Goal: Transaction & Acquisition: Purchase product/service

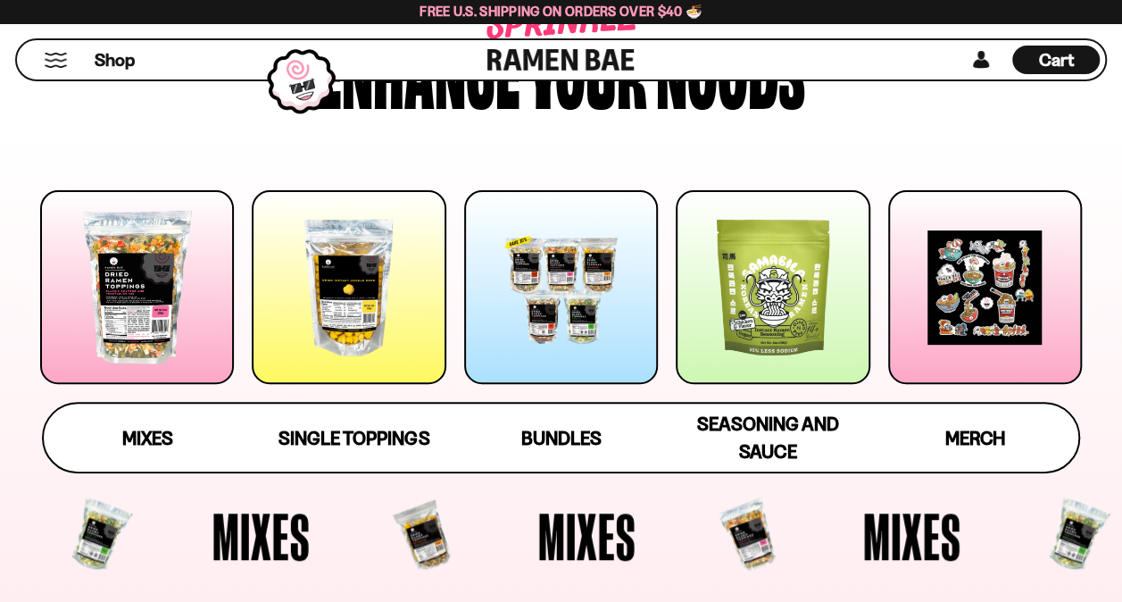
scroll to position [179, 0]
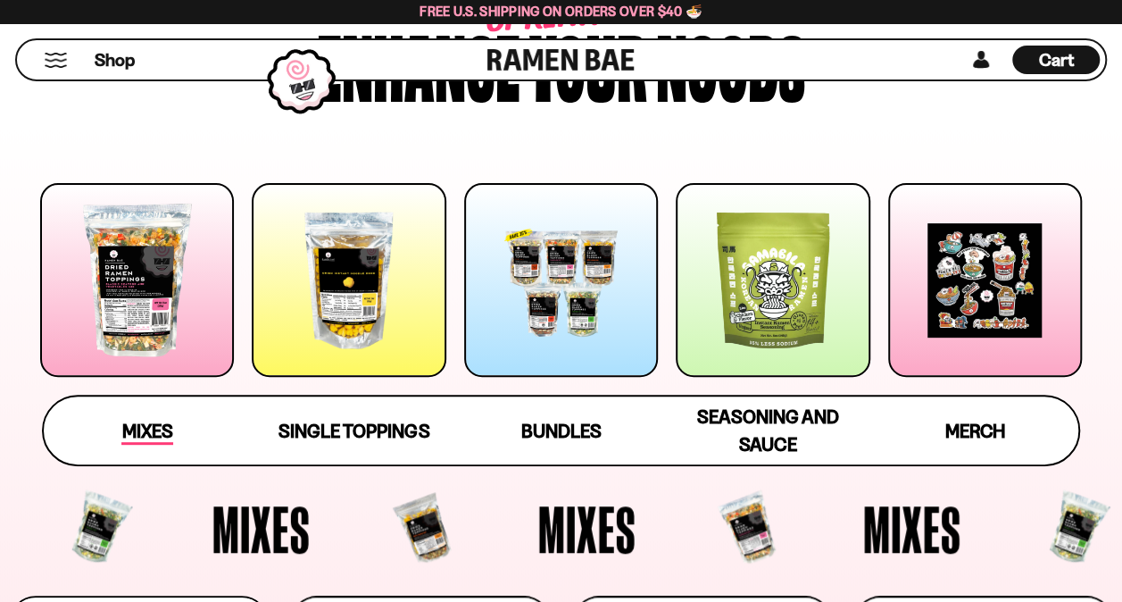
click at [146, 427] on span "Mixes" at bounding box center [146, 431] width 51 height 25
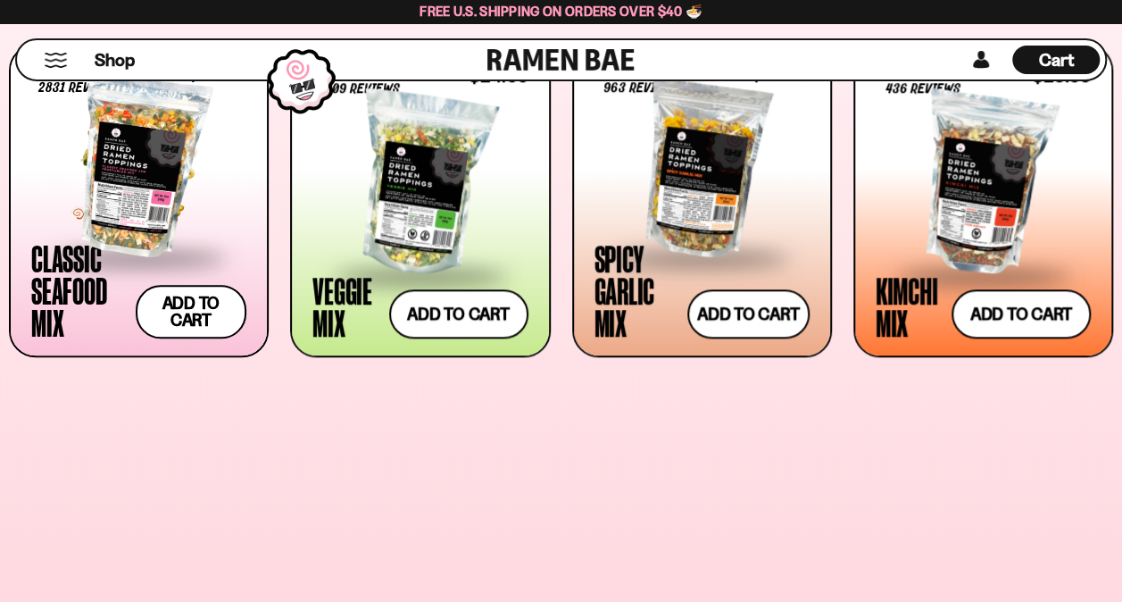
scroll to position [756, 0]
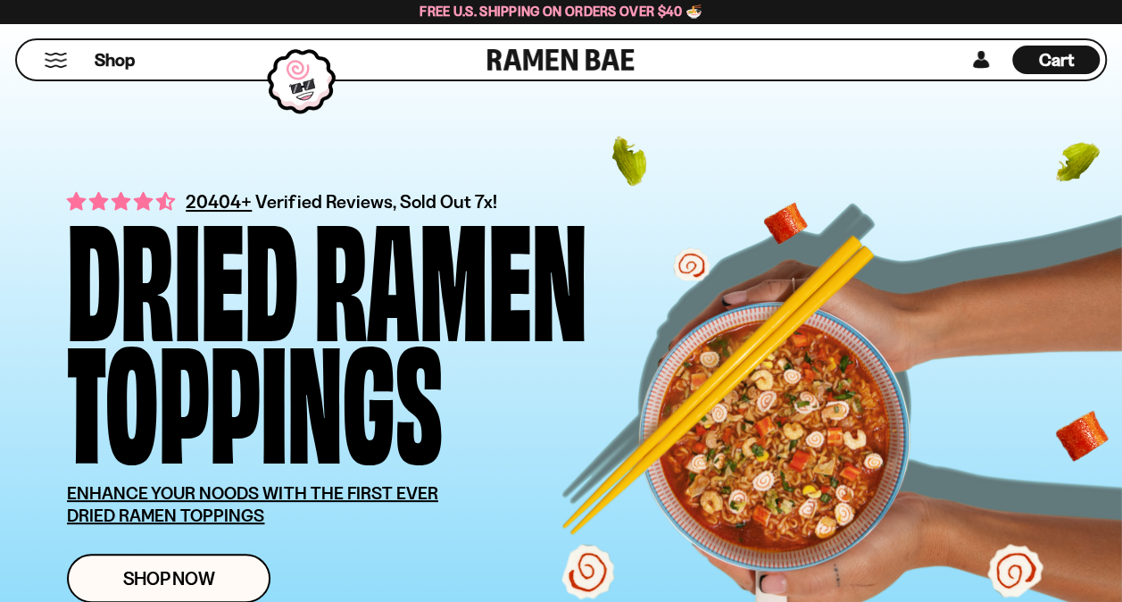
scroll to position [179, 0]
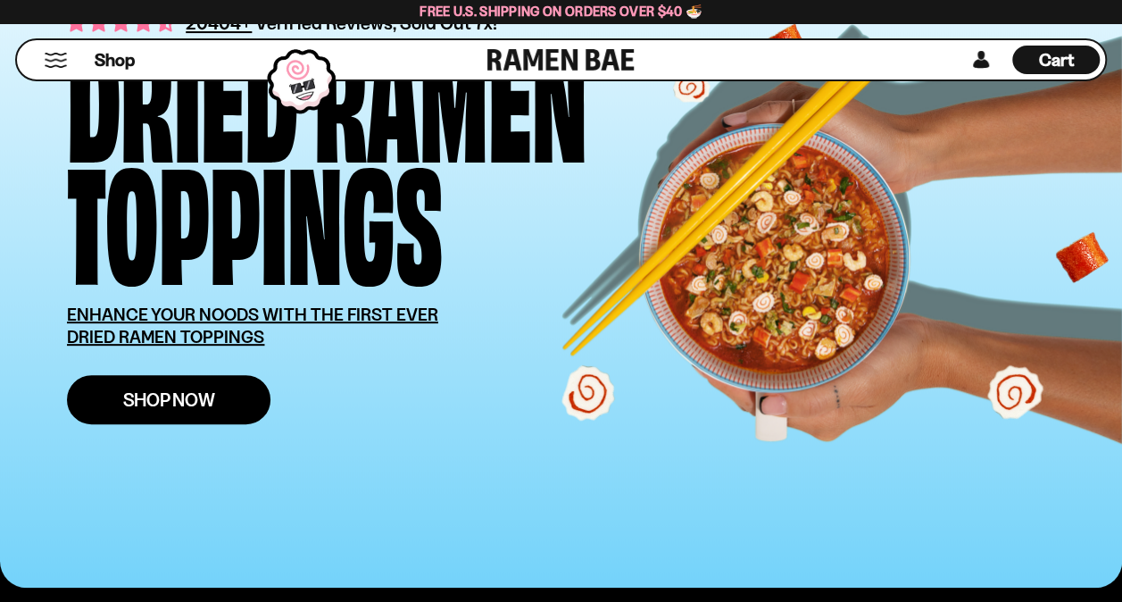
click at [245, 396] on link "Shop Now" at bounding box center [168, 399] width 203 height 49
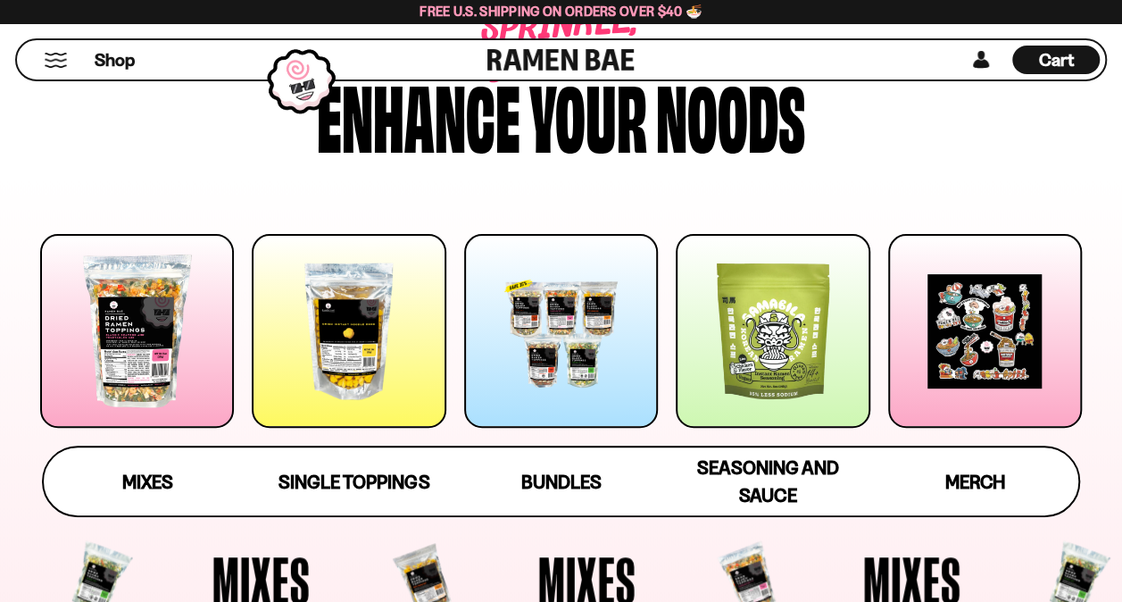
scroll to position [179, 0]
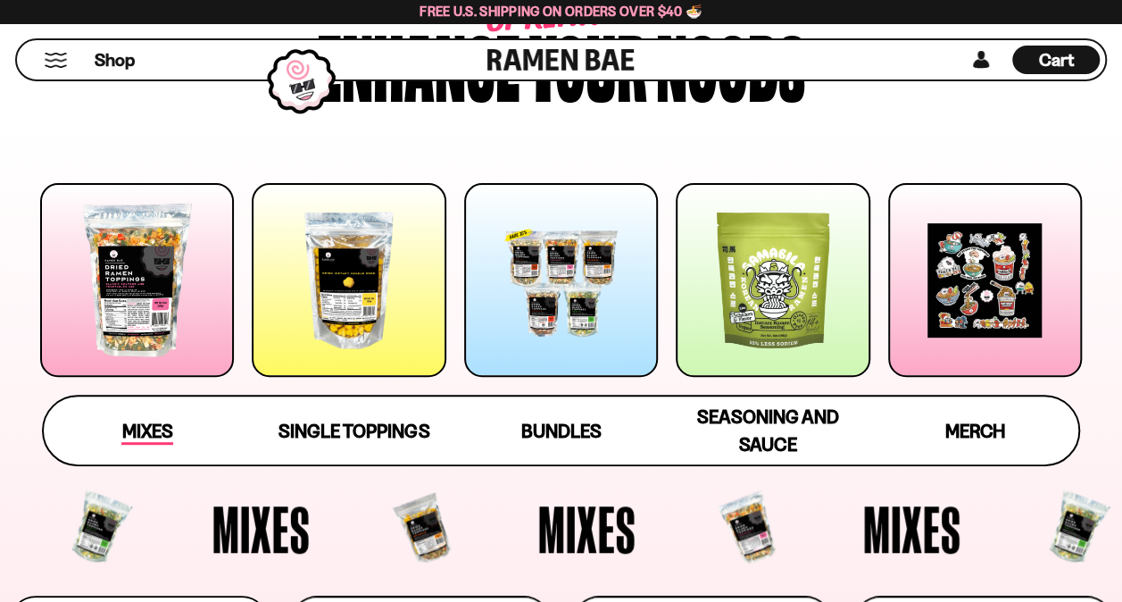
click at [150, 427] on span "Mixes" at bounding box center [146, 431] width 51 height 25
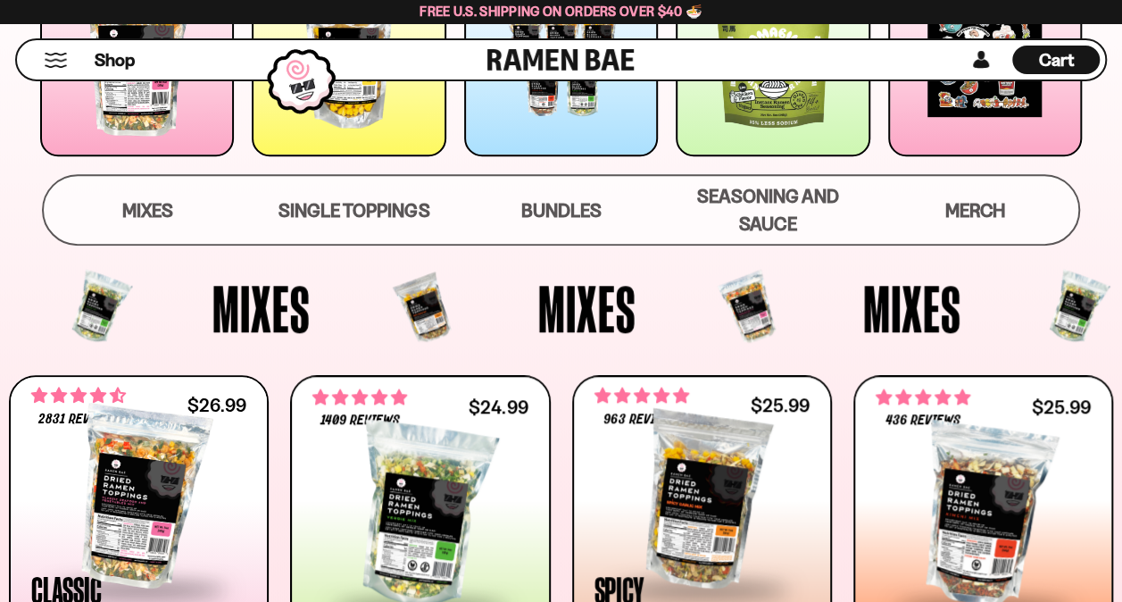
scroll to position [220, 0]
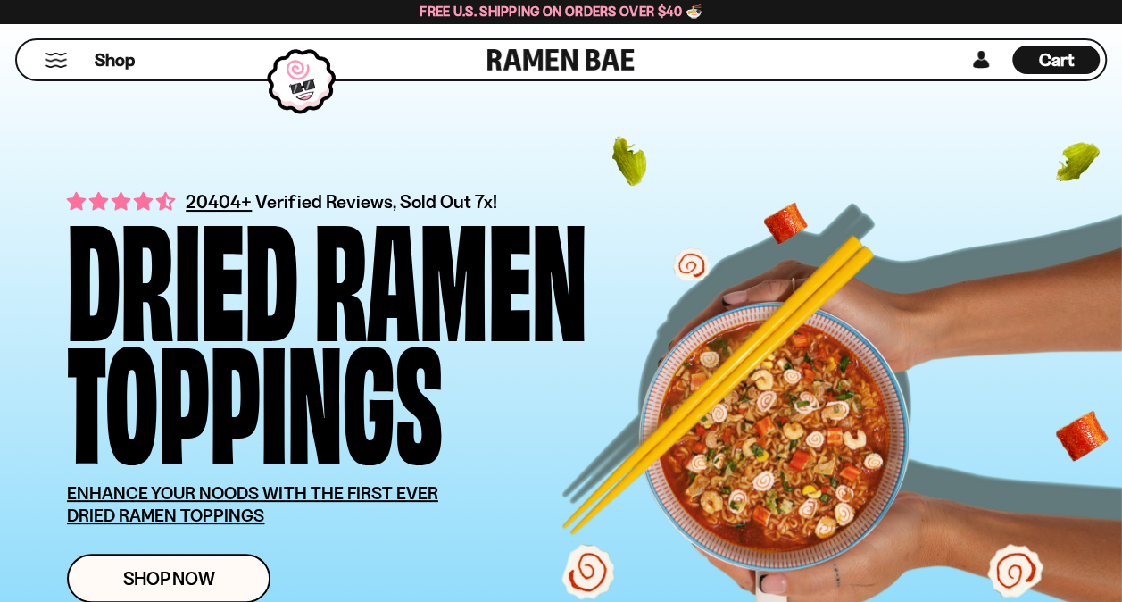
scroll to position [179, 0]
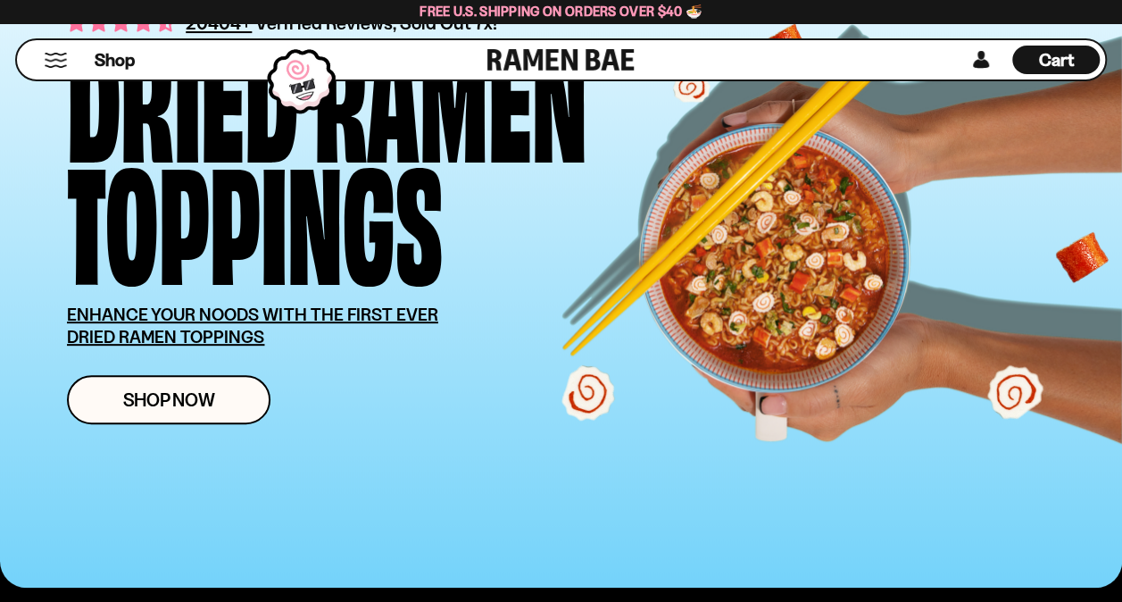
click at [154, 570] on div "20404+ Verified Reviews, Sold Out 7x! Dried Ramen Toppings ENHANCE YOUR NOODS W…" at bounding box center [560, 216] width 1095 height 743
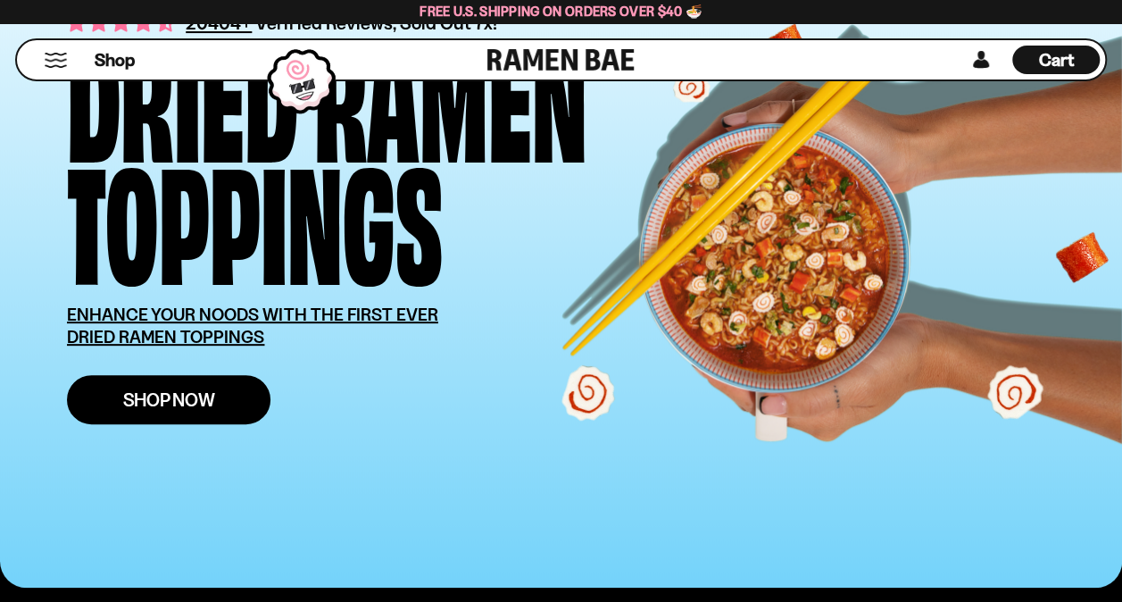
click at [185, 390] on span "Shop Now" at bounding box center [169, 399] width 92 height 19
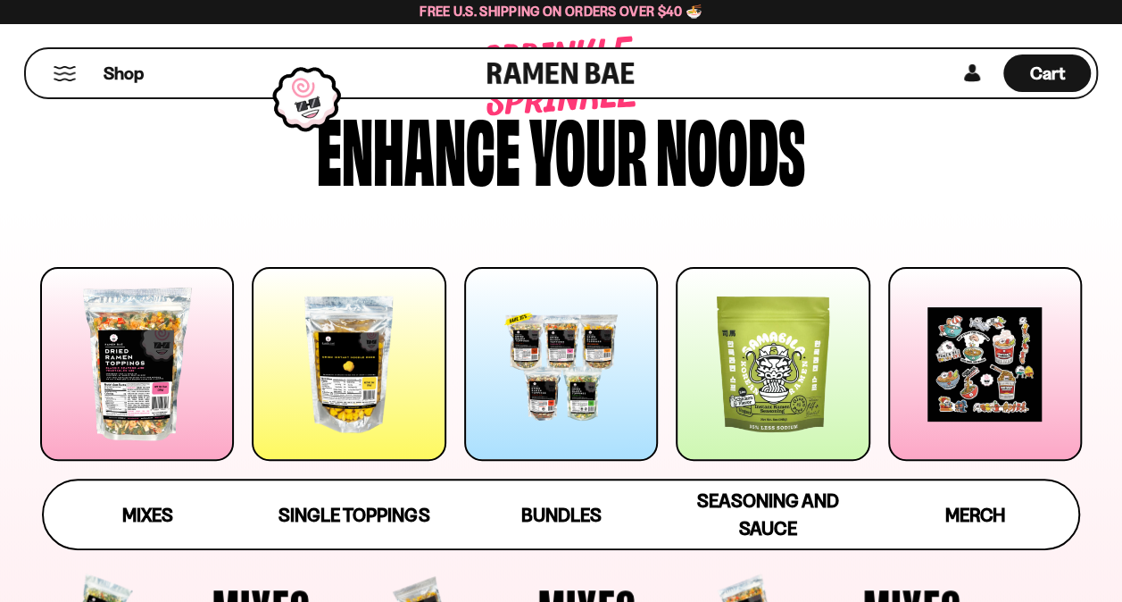
scroll to position [179, 0]
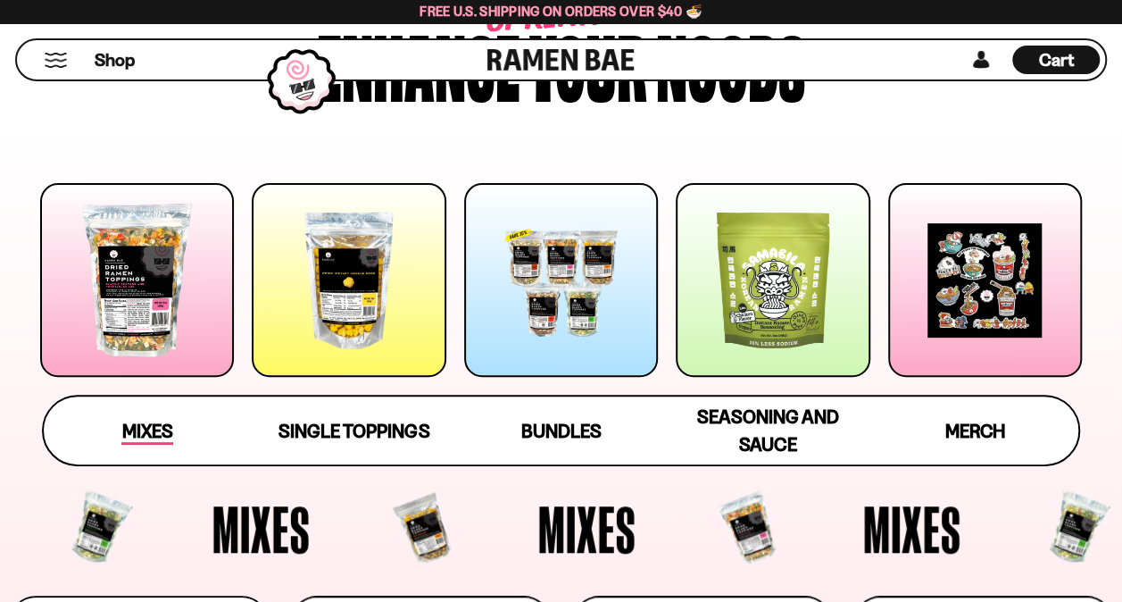
click at [135, 431] on span "Mixes" at bounding box center [146, 431] width 51 height 25
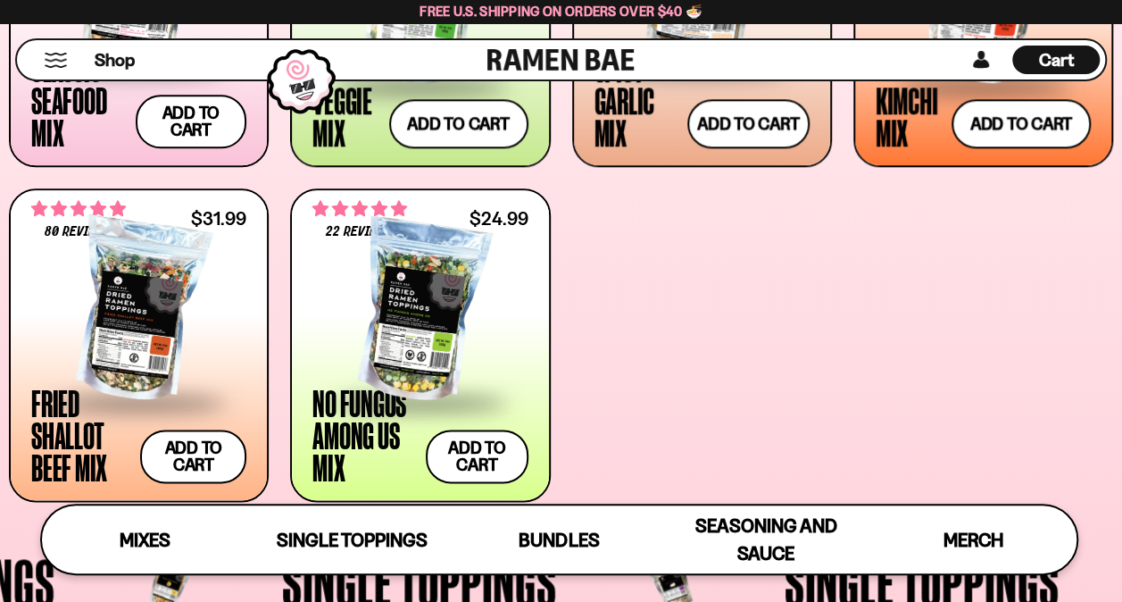
scroll to position [934, 0]
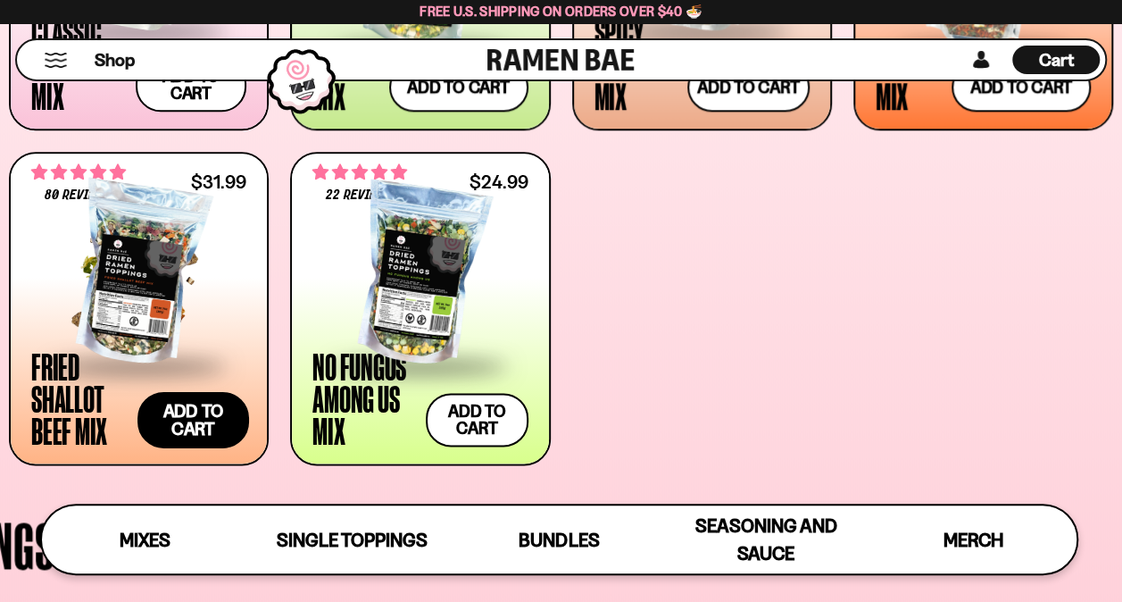
click at [186, 411] on button "Add to cart Add ― Regular price $31.99 Regular price Sale price $31.99 Unit pri…" at bounding box center [193, 419] width 112 height 56
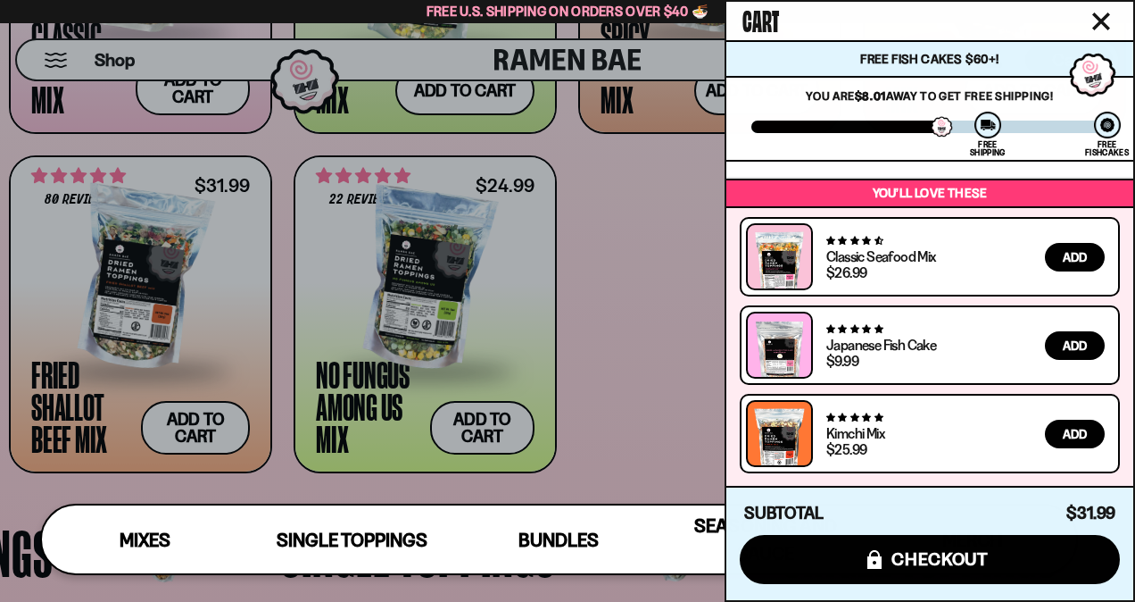
scroll to position [0, 0]
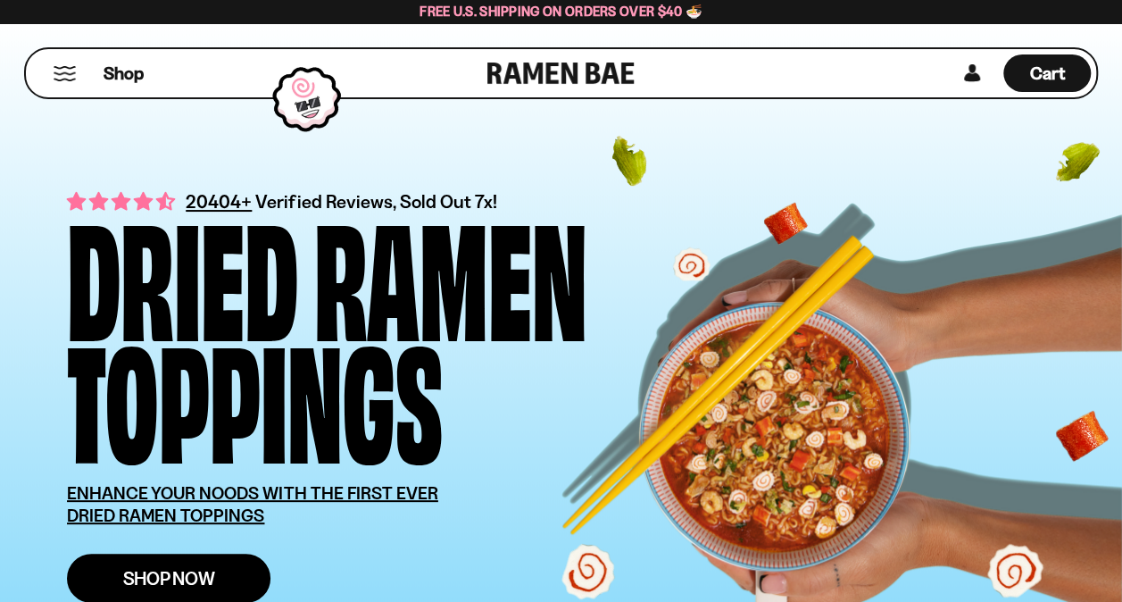
click at [189, 577] on span "Shop Now" at bounding box center [169, 578] width 92 height 19
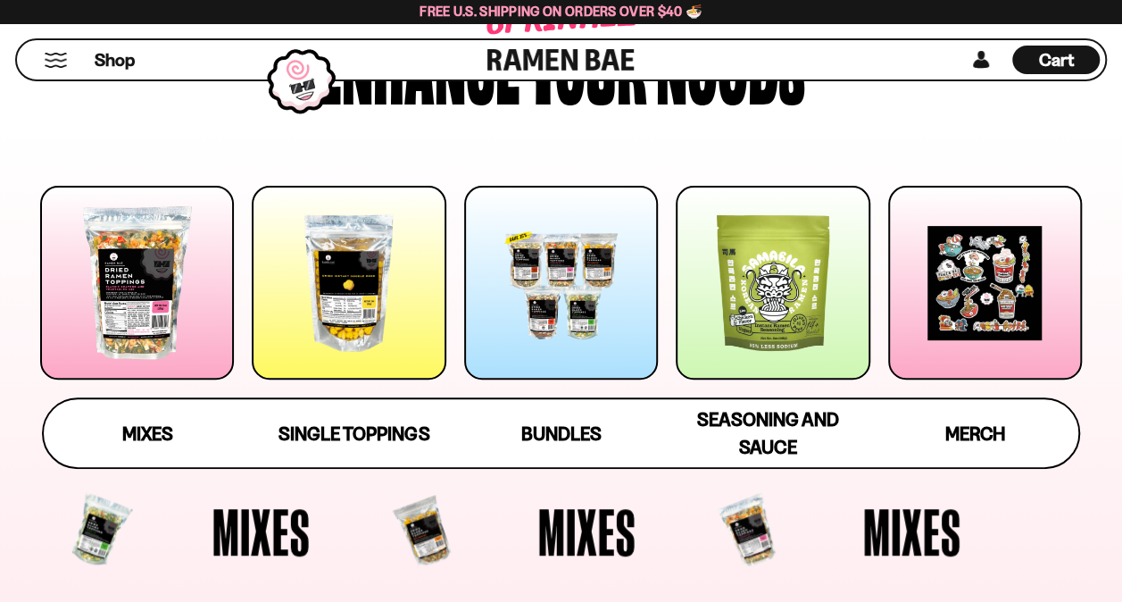
scroll to position [179, 0]
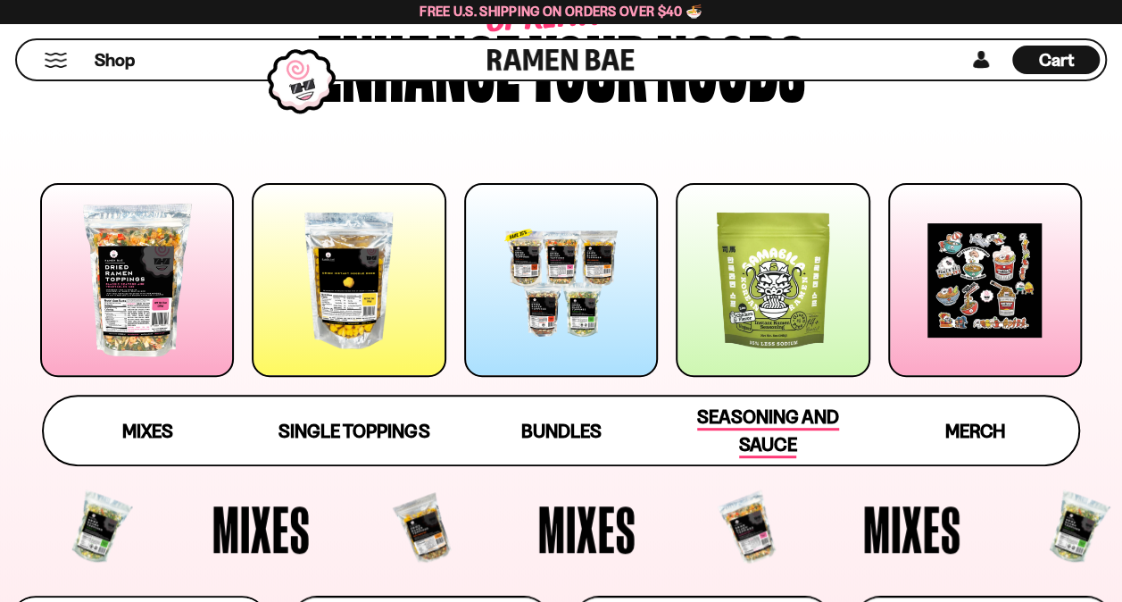
click at [734, 411] on span "Seasoning and Sauce" at bounding box center [768, 431] width 142 height 53
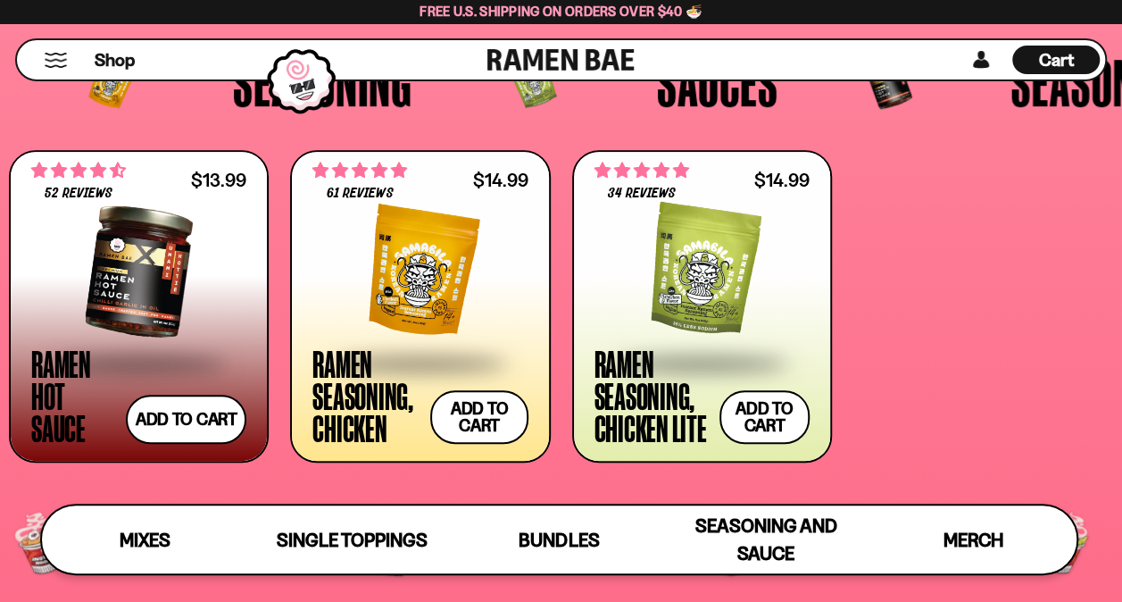
scroll to position [3629, 0]
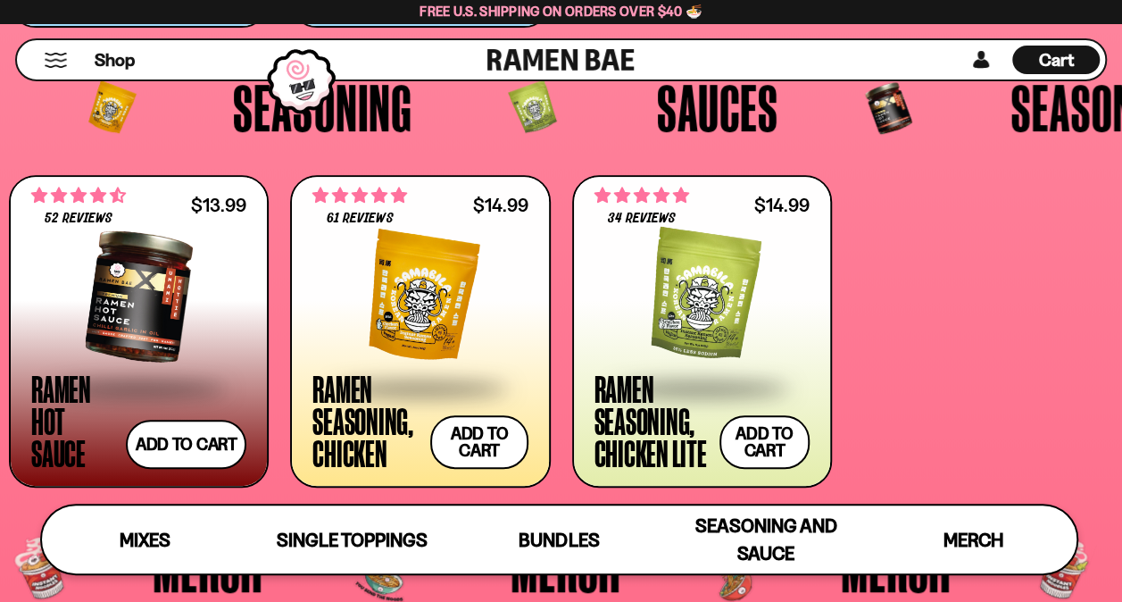
click at [337, 217] on div at bounding box center [419, 296] width 215 height 179
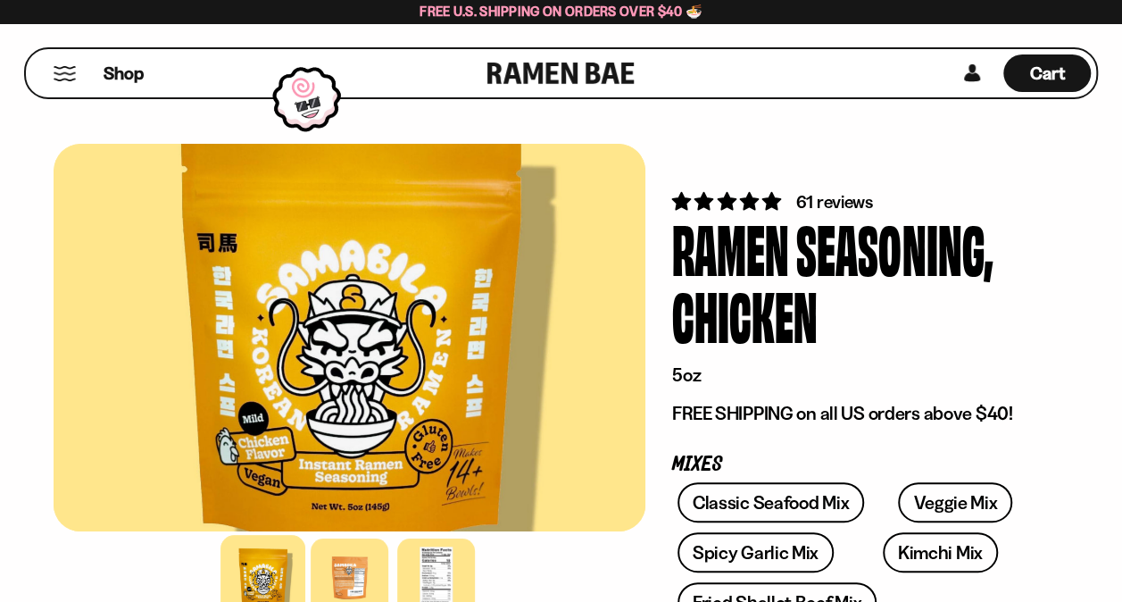
click at [716, 195] on span "4.84 stars" at bounding box center [705, 201] width 22 height 18
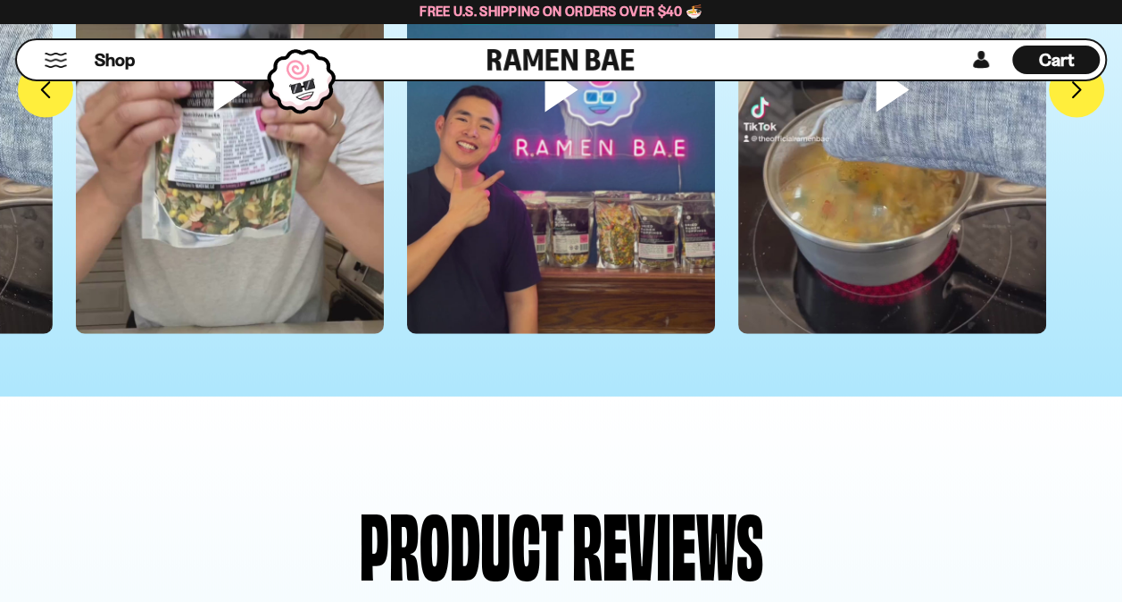
scroll to position [5071, 0]
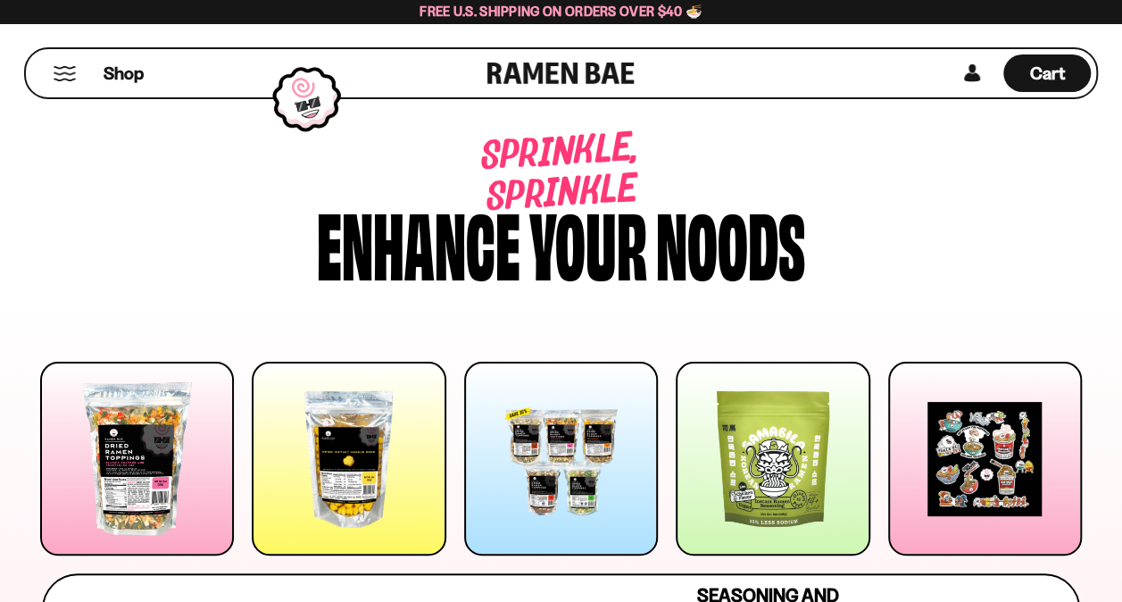
scroll to position [179, 0]
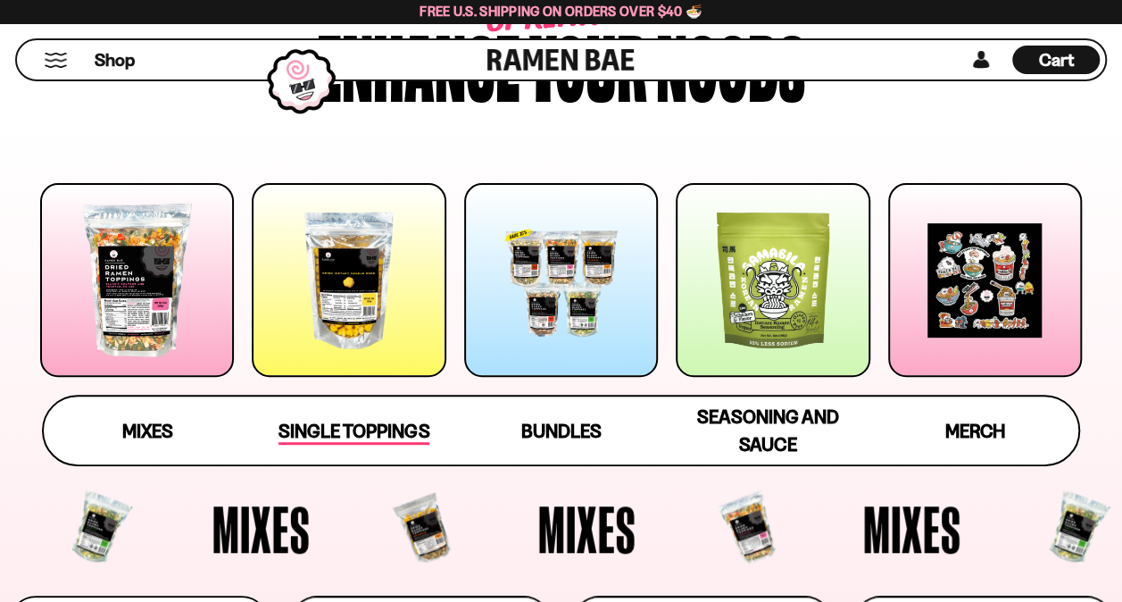
click at [389, 419] on span "Single Toppings" at bounding box center [353, 431] width 151 height 25
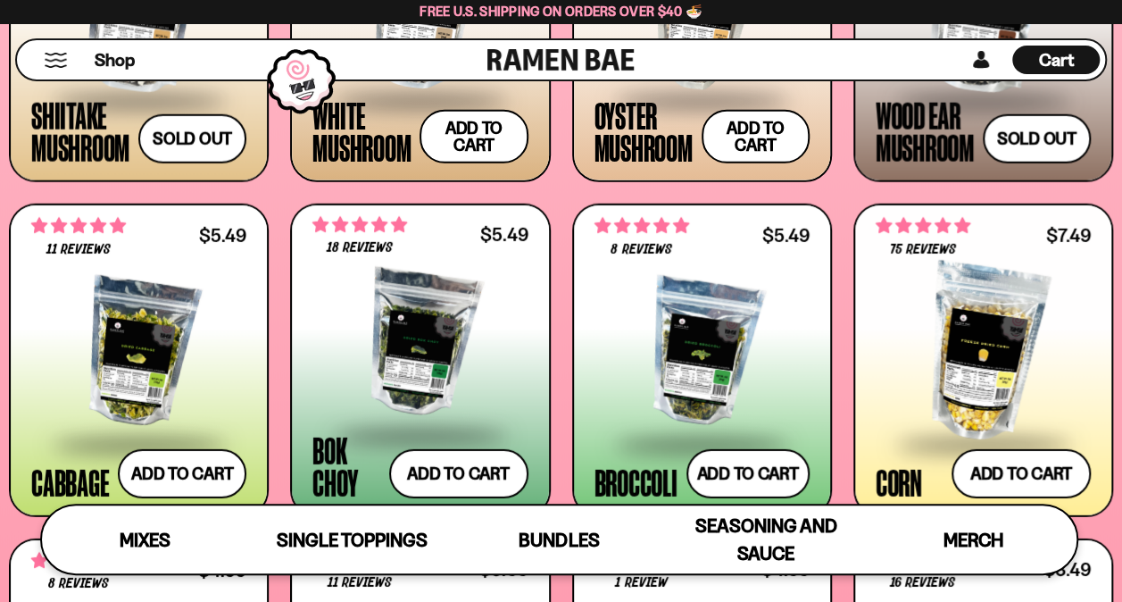
scroll to position [2354, 0]
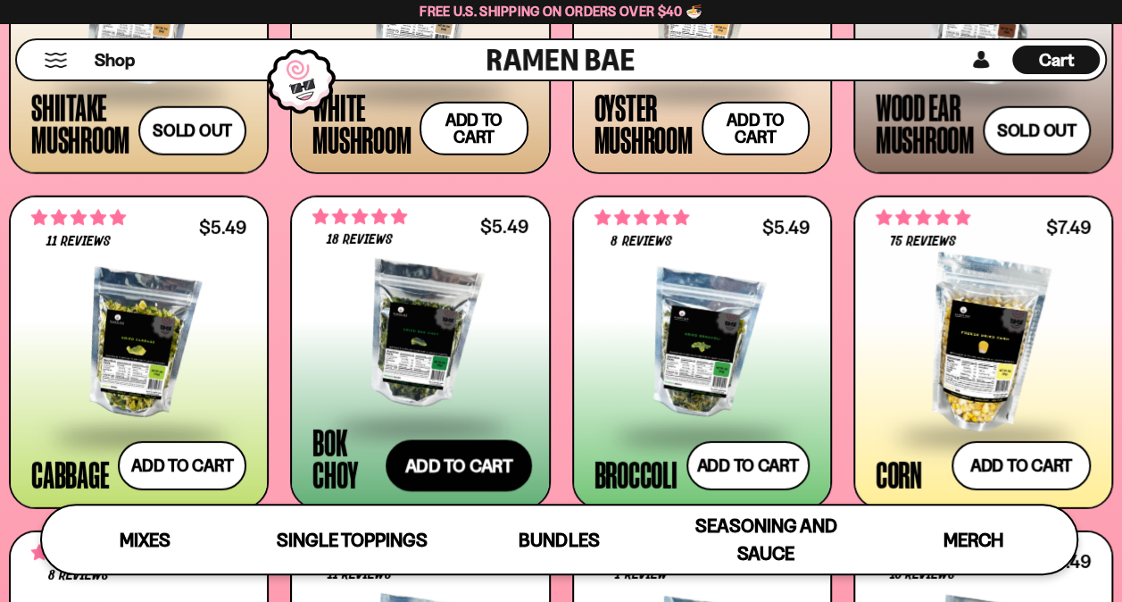
click at [488, 464] on button "Add to cart Add ― Regular price $5.49 Regular price Sale price $5.49 Unit price…" at bounding box center [459, 465] width 146 height 52
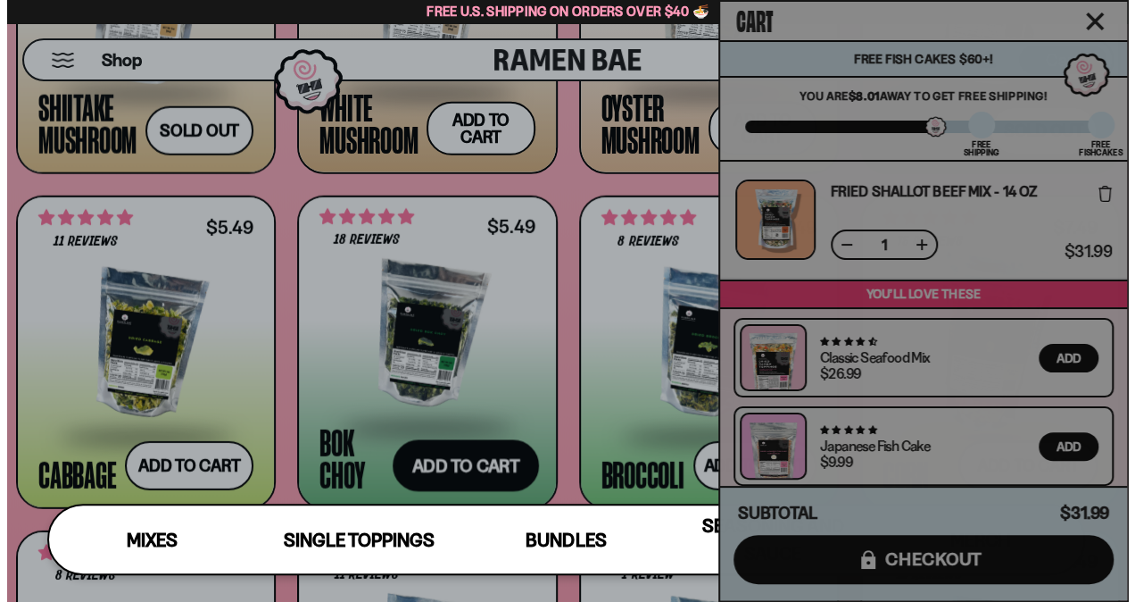
scroll to position [2373, 0]
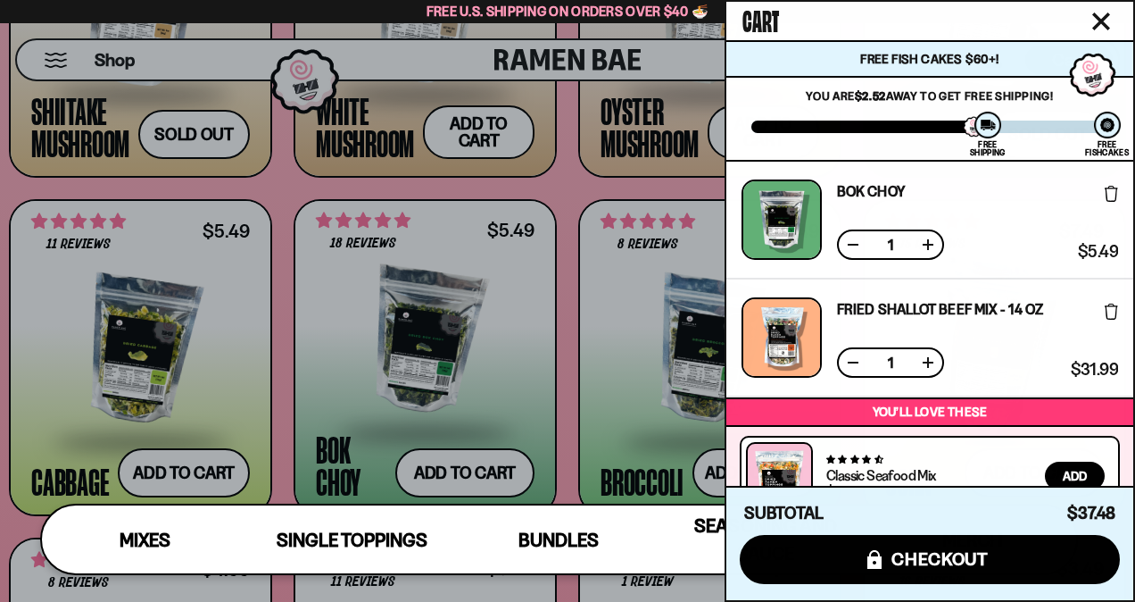
click at [420, 305] on div at bounding box center [567, 301] width 1135 height 602
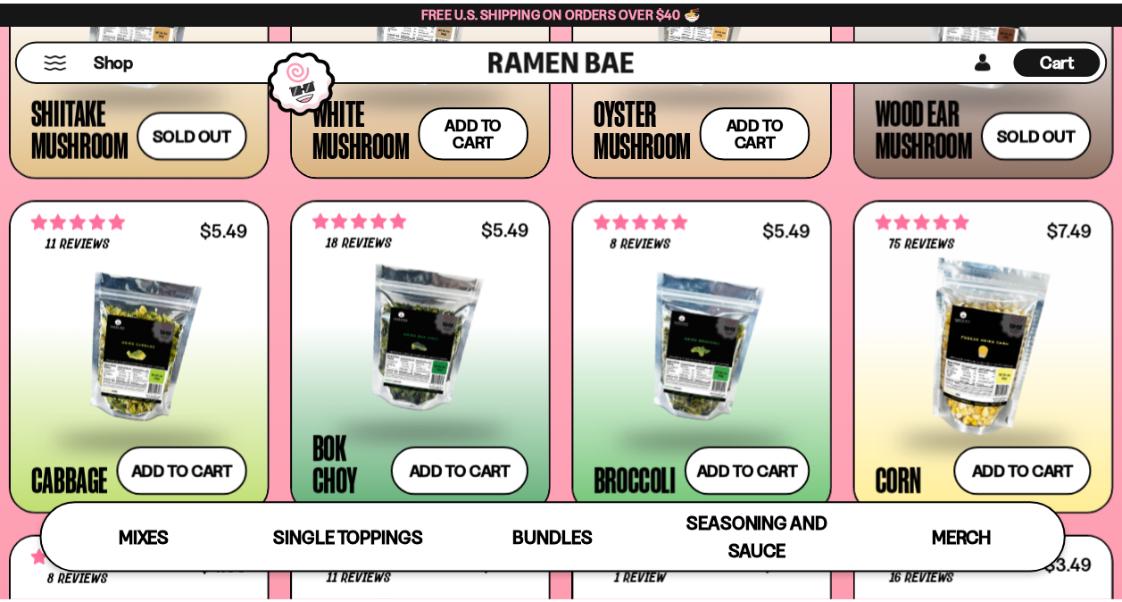
scroll to position [2355, 0]
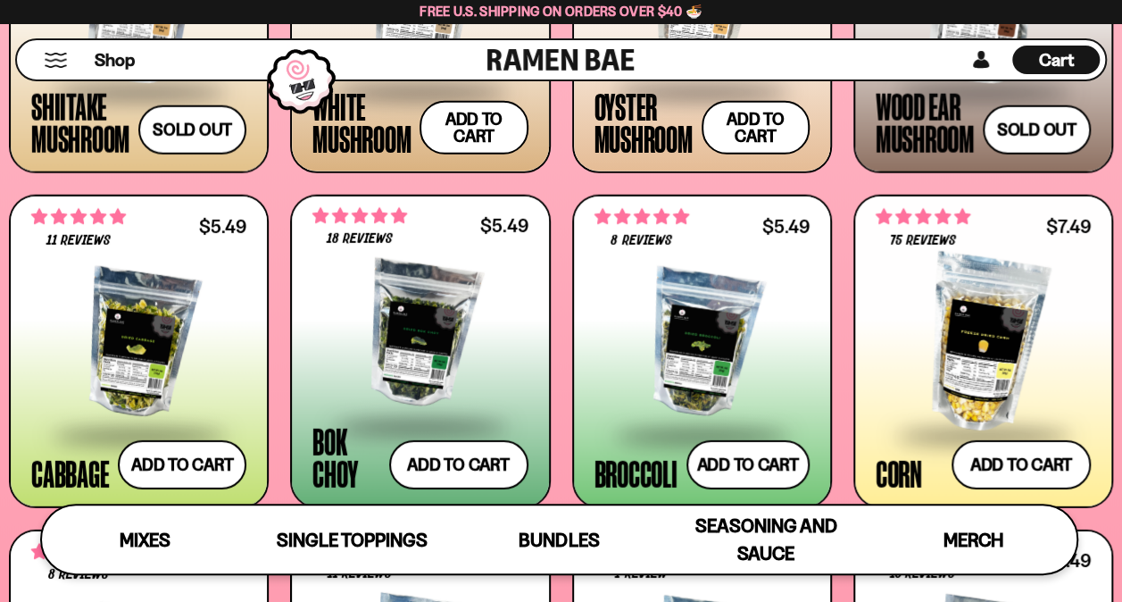
click at [420, 304] on div at bounding box center [561, 301] width 1122 height 602
click at [354, 226] on span "4.83 stars" at bounding box center [359, 215] width 95 height 23
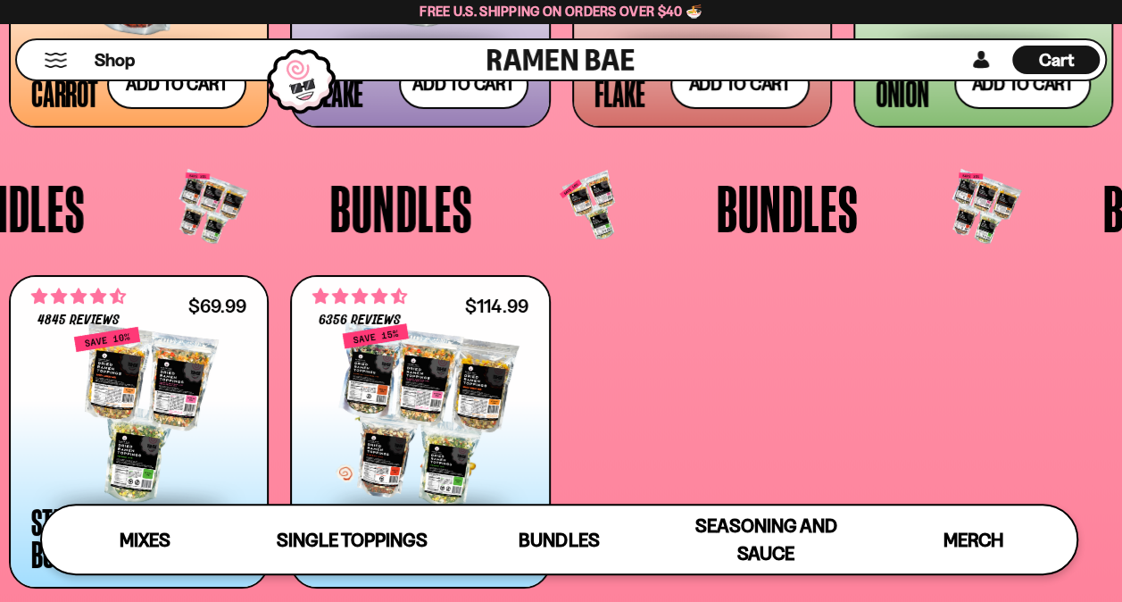
scroll to position [3158, 0]
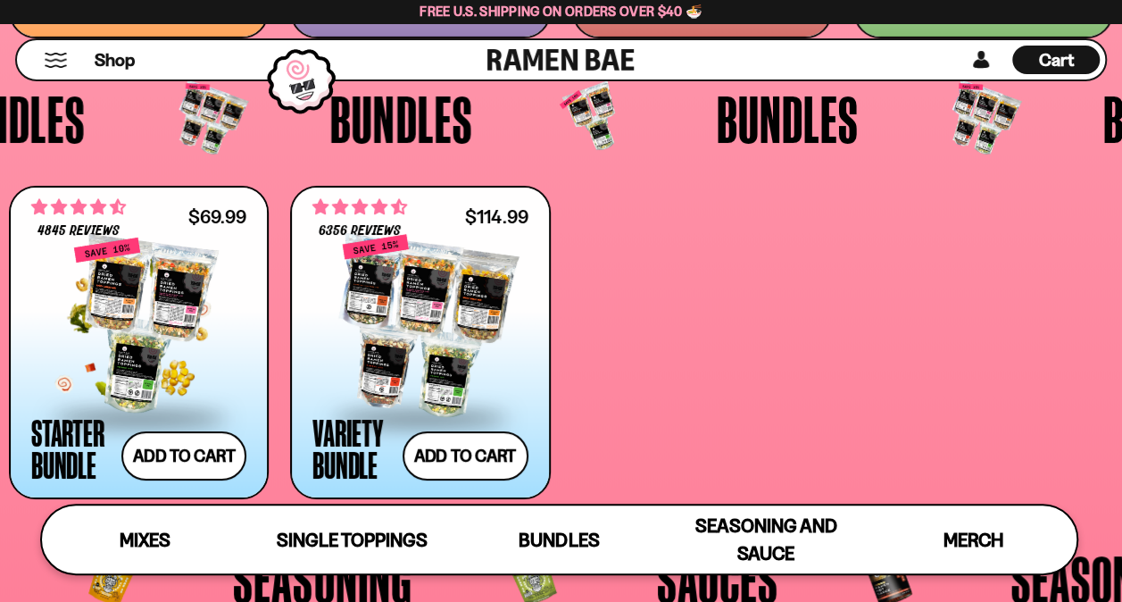
click at [177, 279] on div at bounding box center [138, 326] width 215 height 179
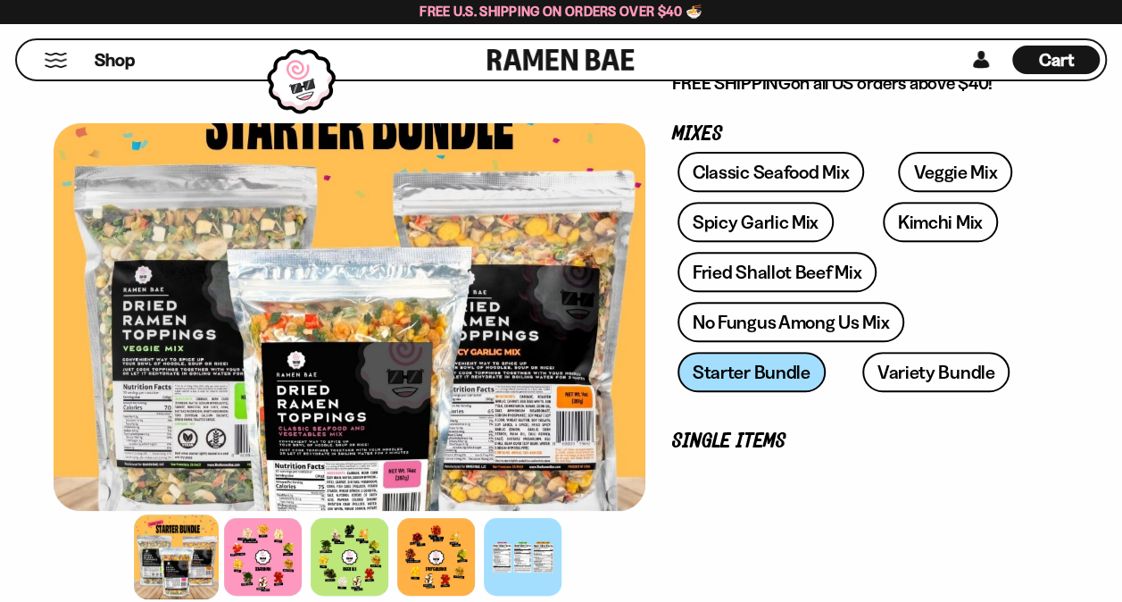
scroll to position [268, 0]
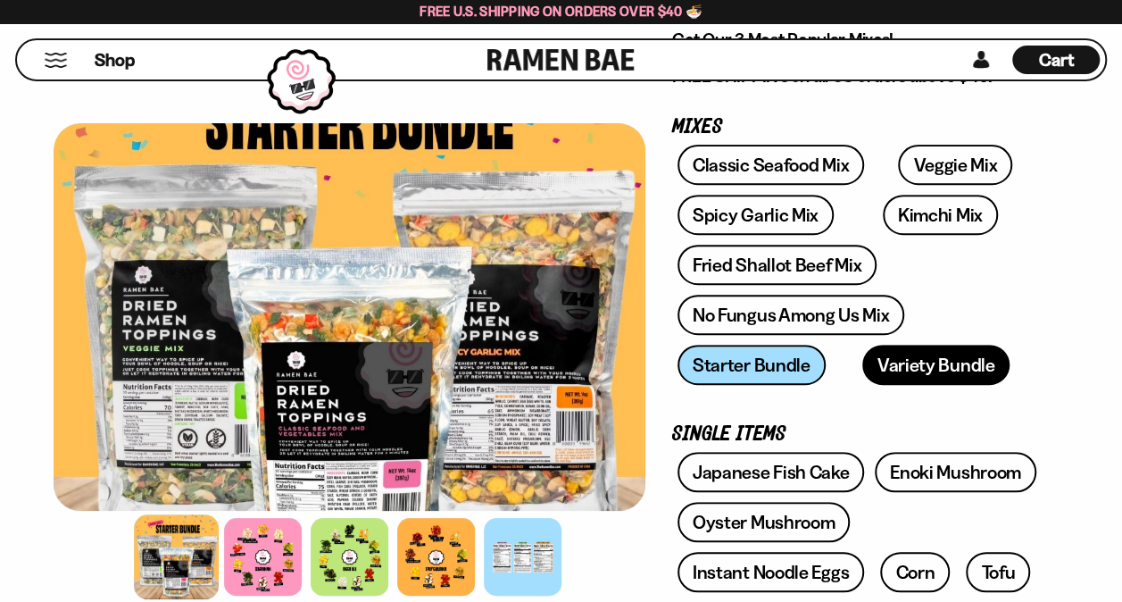
click at [916, 363] on link "Variety Bundle" at bounding box center [936, 365] width 148 height 40
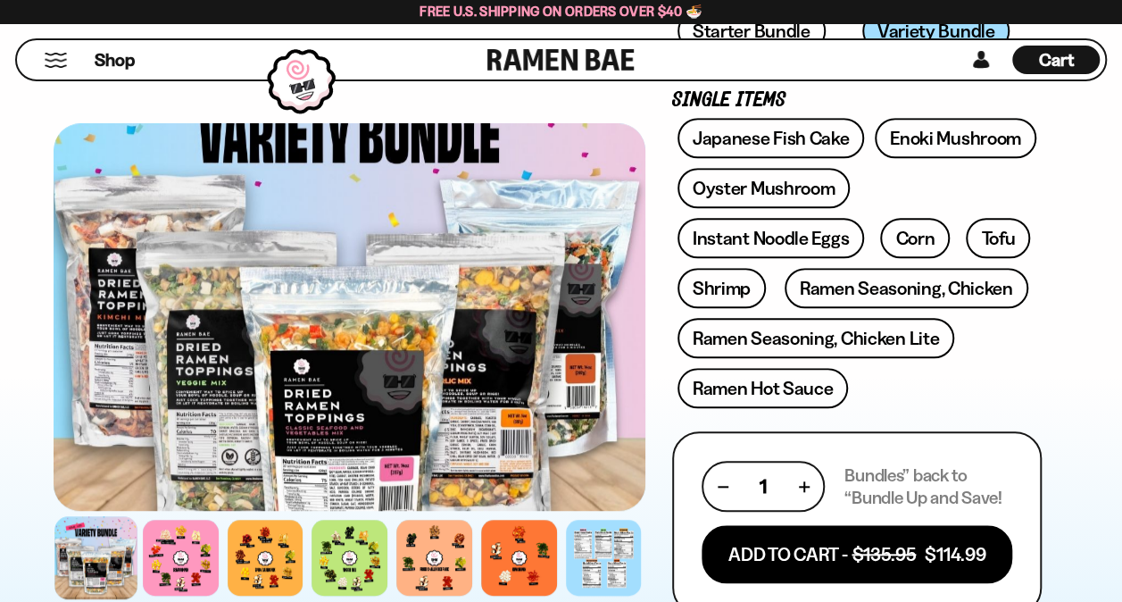
scroll to position [625, 0]
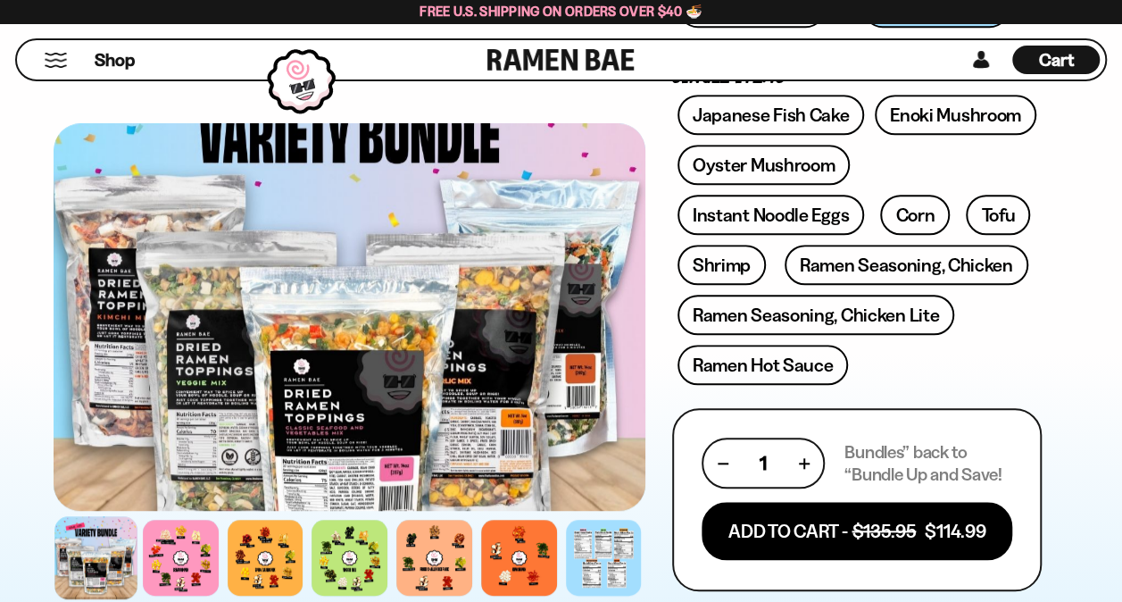
click at [100, 550] on div at bounding box center [95, 557] width 82 height 82
click at [95, 557] on div at bounding box center [95, 557] width 82 height 82
click at [189, 569] on div at bounding box center [180, 557] width 82 height 82
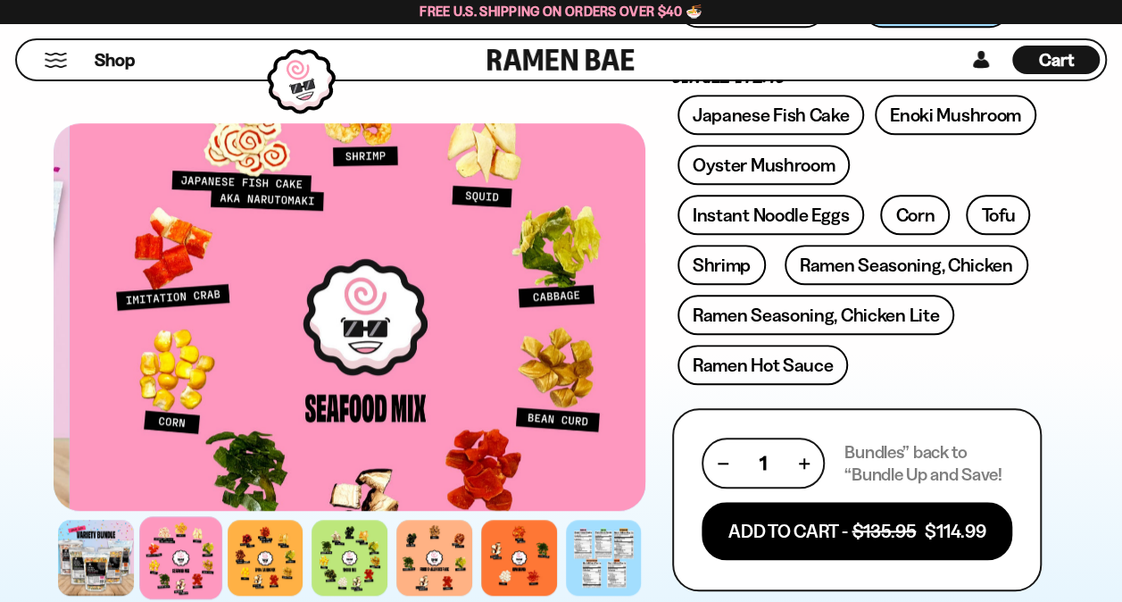
click at [481, 430] on div at bounding box center [366, 316] width 592 height 387
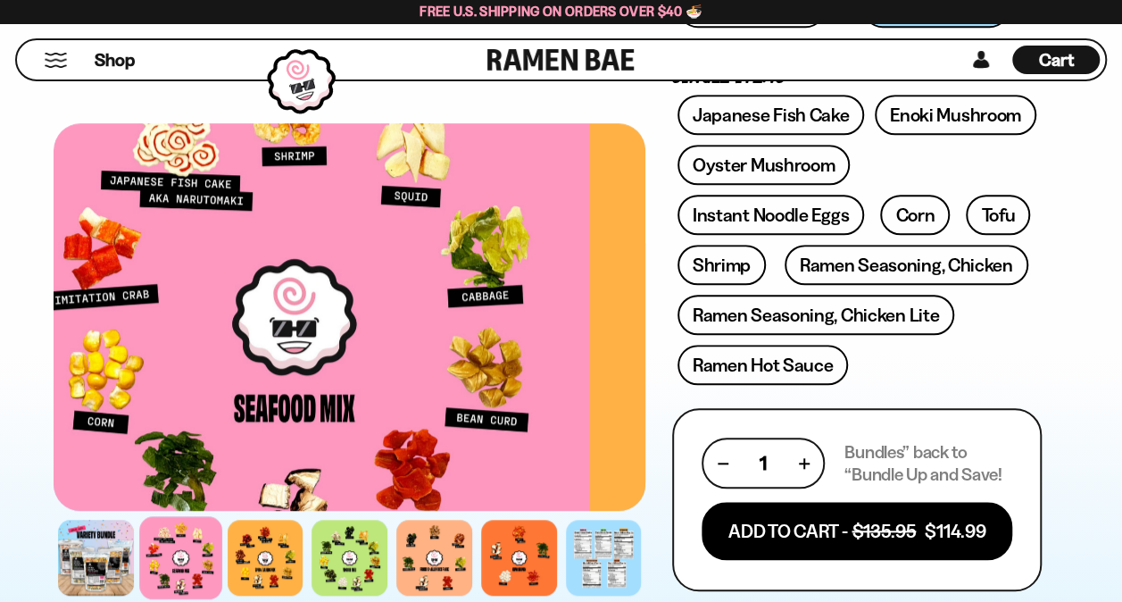
click at [422, 427] on div at bounding box center [294, 316] width 592 height 387
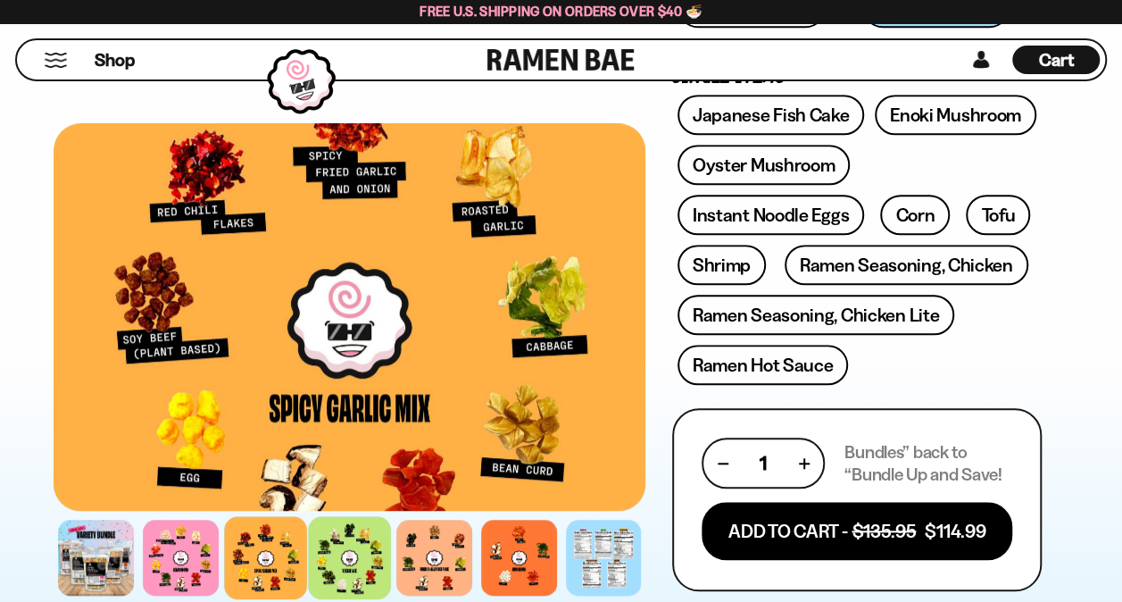
click at [345, 563] on div at bounding box center [349, 557] width 82 height 82
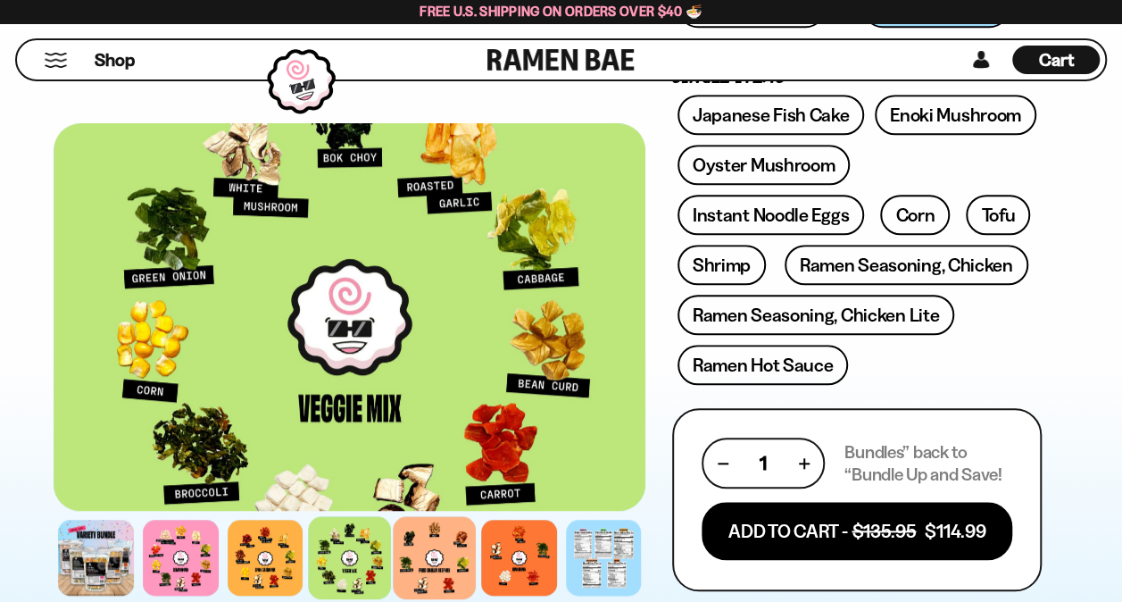
click at [450, 559] on div at bounding box center [434, 557] width 82 height 82
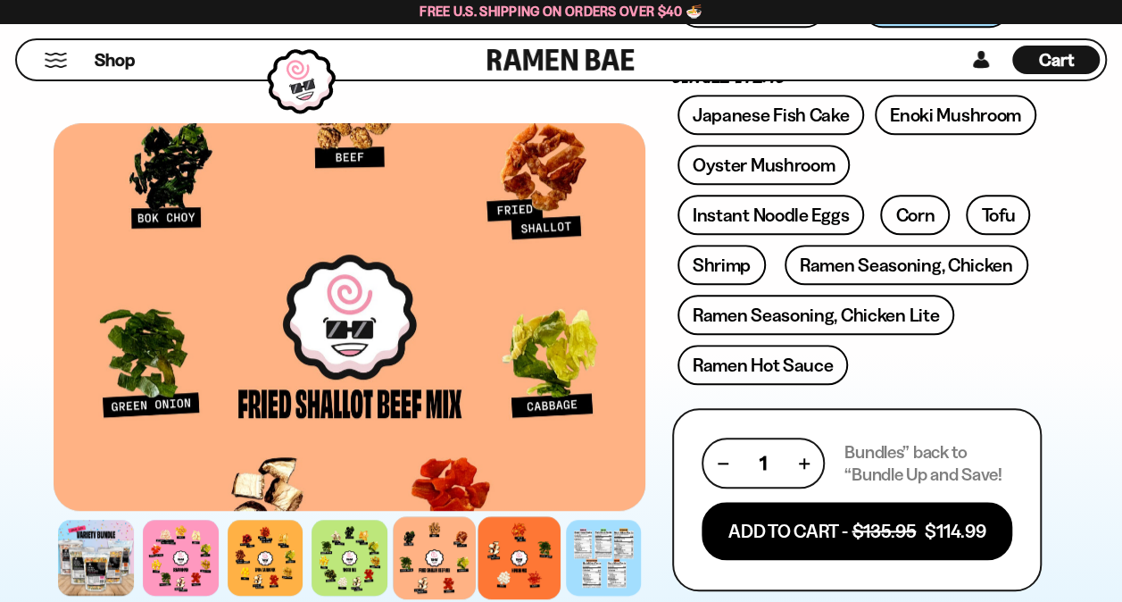
click at [518, 560] on div at bounding box center [519, 557] width 82 height 82
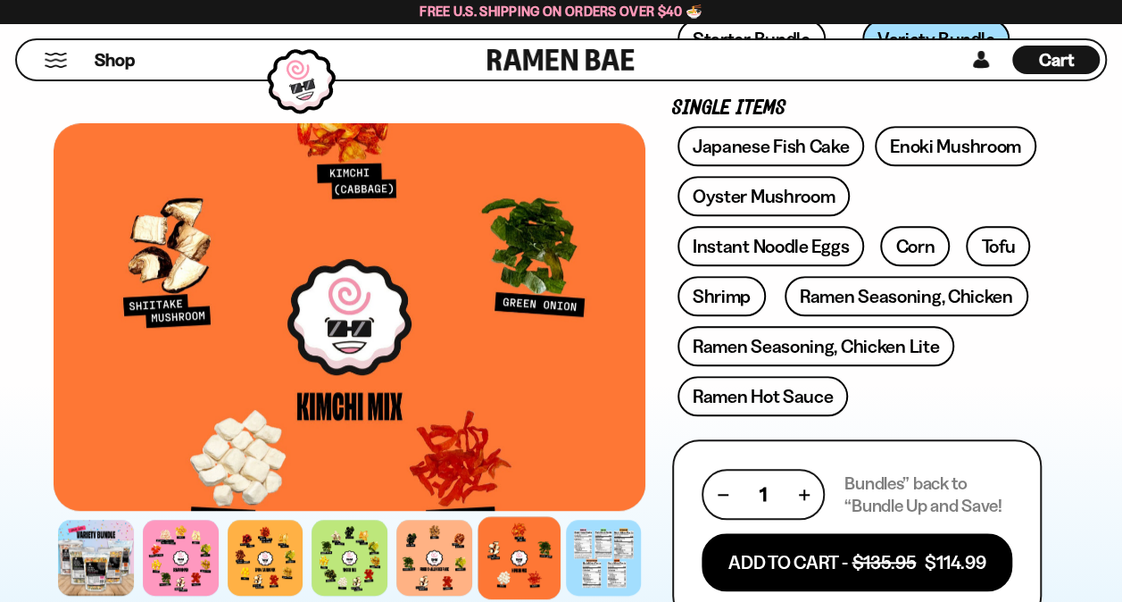
scroll to position [714, 0]
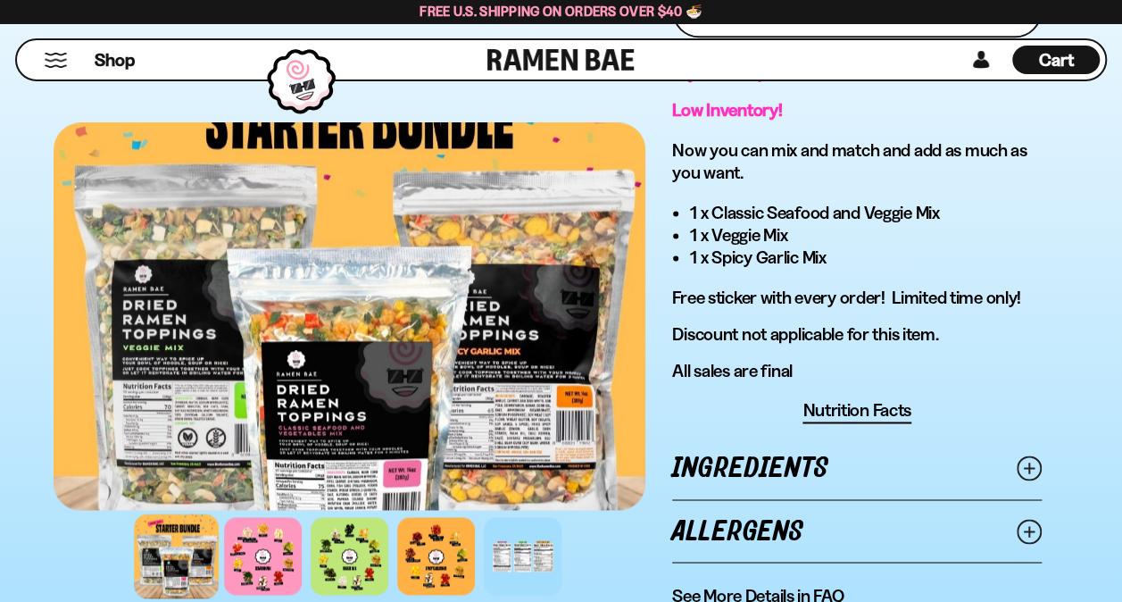
scroll to position [1250, 0]
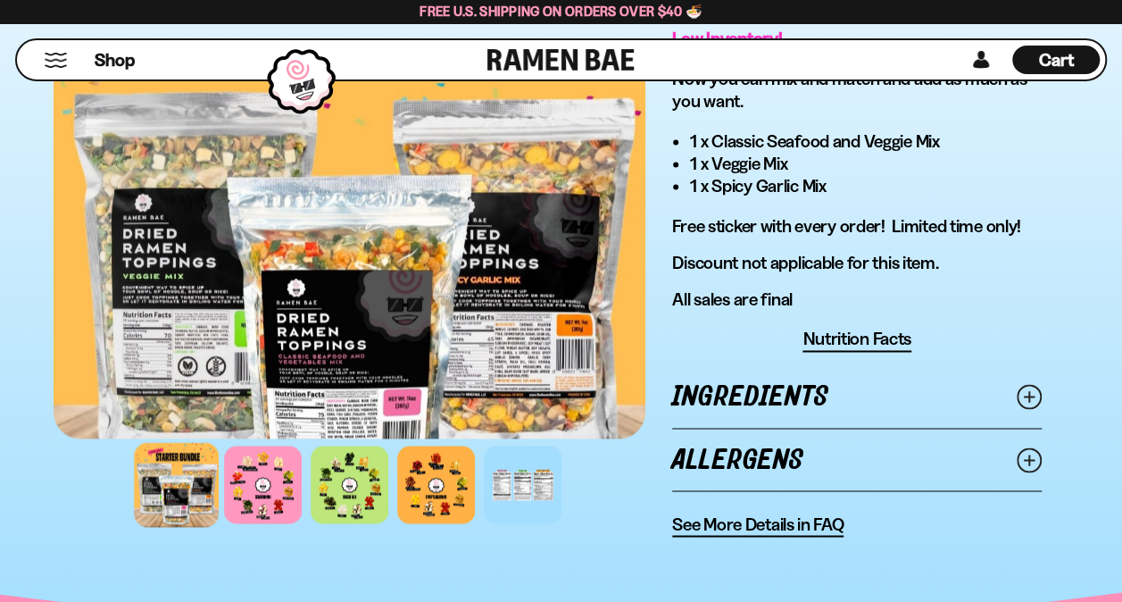
click at [819, 391] on link "Ingredients" at bounding box center [857, 397] width 370 height 62
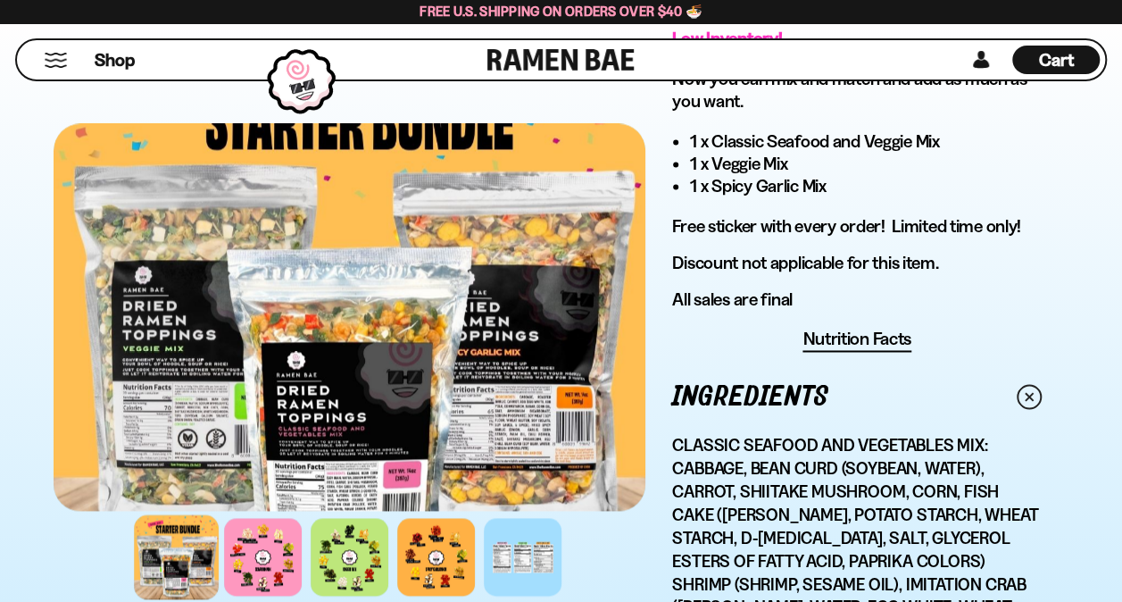
scroll to position [1339, 0]
